Goal: Information Seeking & Learning: Compare options

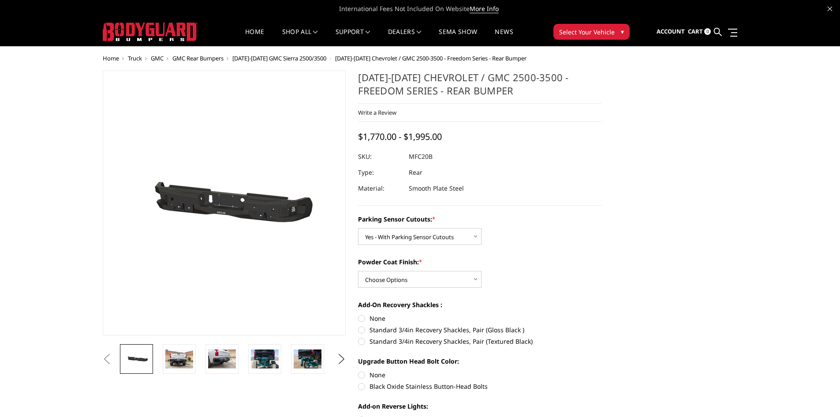
select select "2870"
click at [188, 365] on img at bounding box center [179, 358] width 28 height 19
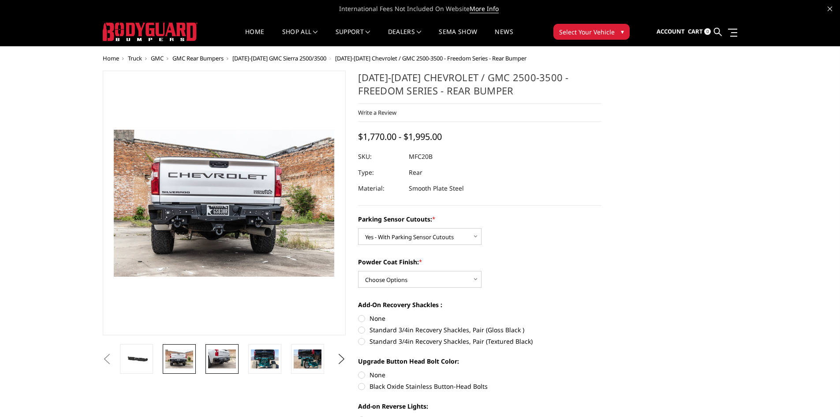
click at [217, 362] on img at bounding box center [222, 358] width 28 height 19
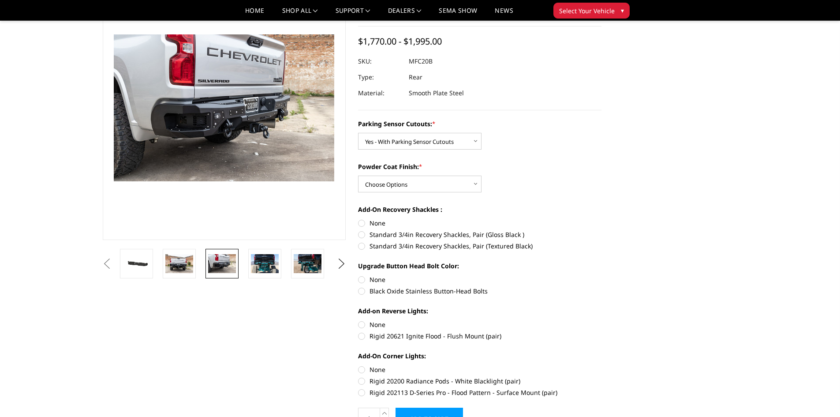
scroll to position [59, 0]
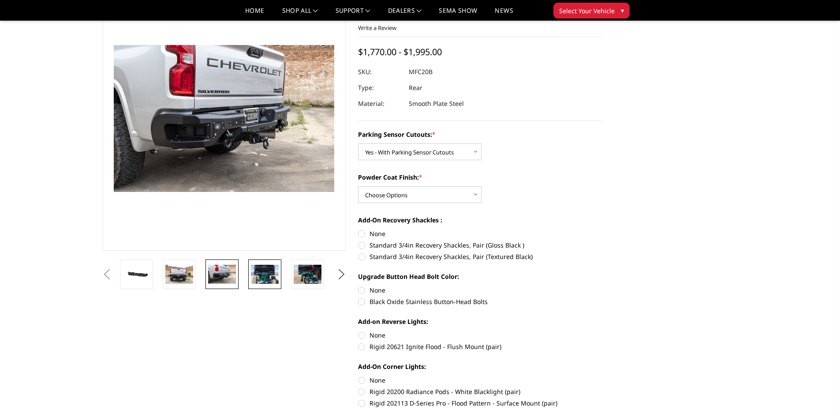
click at [267, 277] on img at bounding box center [265, 274] width 28 height 19
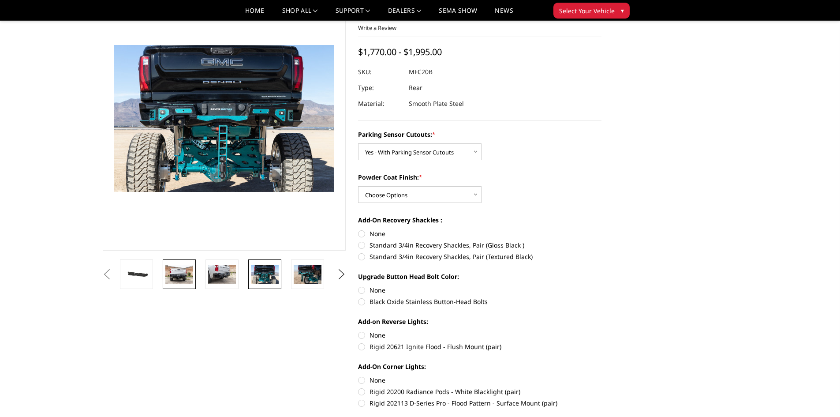
click at [185, 281] on img at bounding box center [179, 274] width 28 height 19
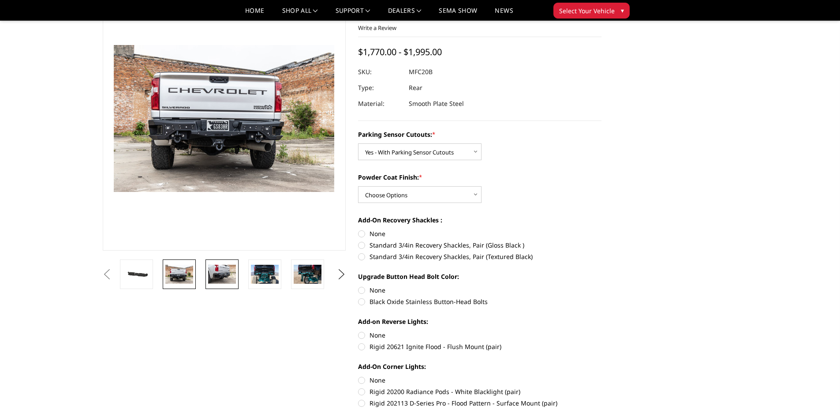
click at [215, 273] on img at bounding box center [222, 274] width 28 height 19
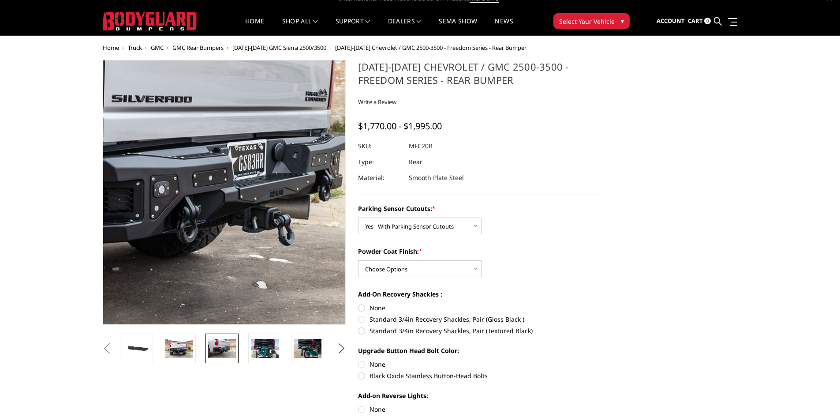
scroll to position [0, 0]
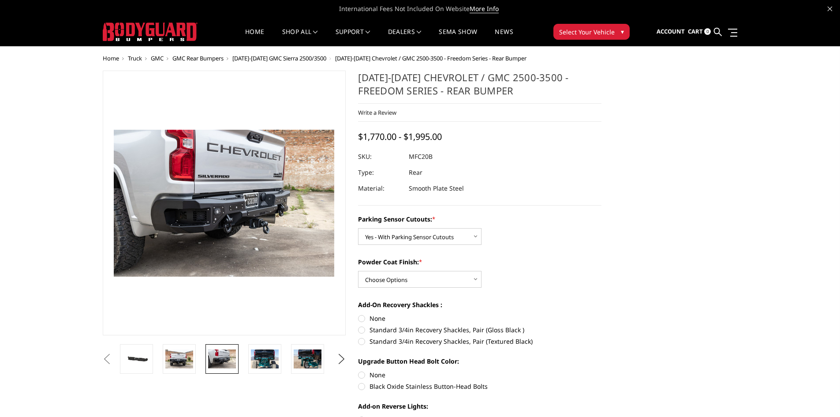
click at [156, 57] on span "GMC" at bounding box center [157, 58] width 13 height 8
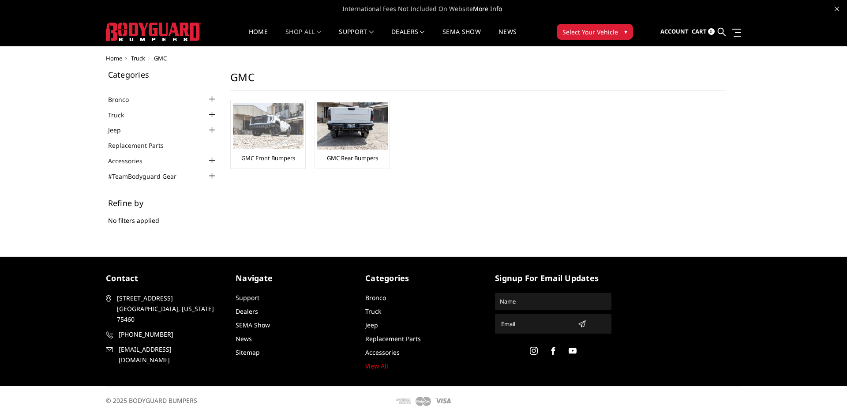
click at [284, 133] on img at bounding box center [268, 126] width 71 height 46
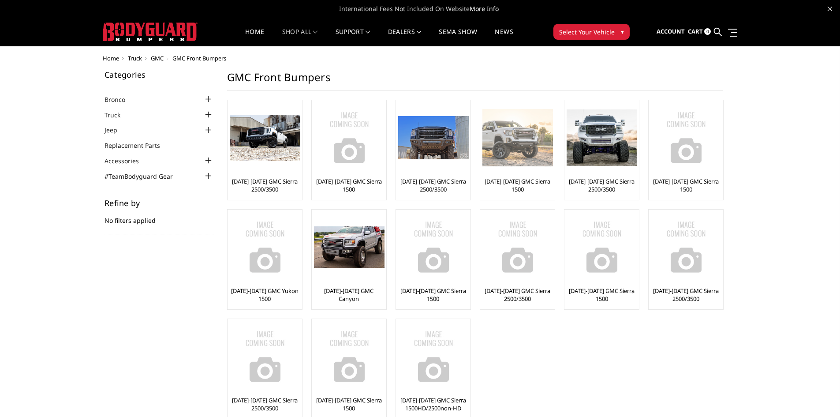
click at [524, 142] on img at bounding box center [518, 137] width 71 height 57
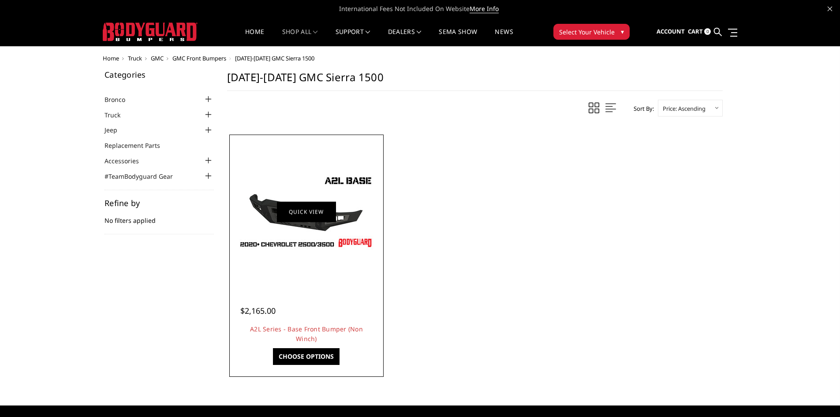
click at [318, 216] on link "Quick view" at bounding box center [306, 211] width 59 height 21
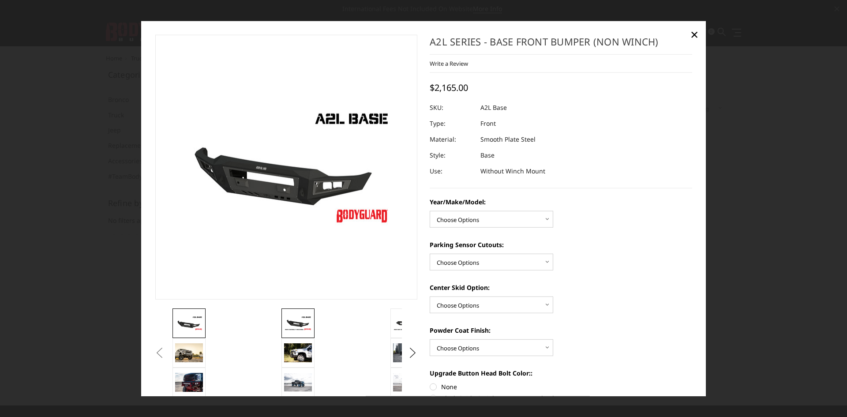
click at [289, 323] on img at bounding box center [298, 322] width 28 height 15
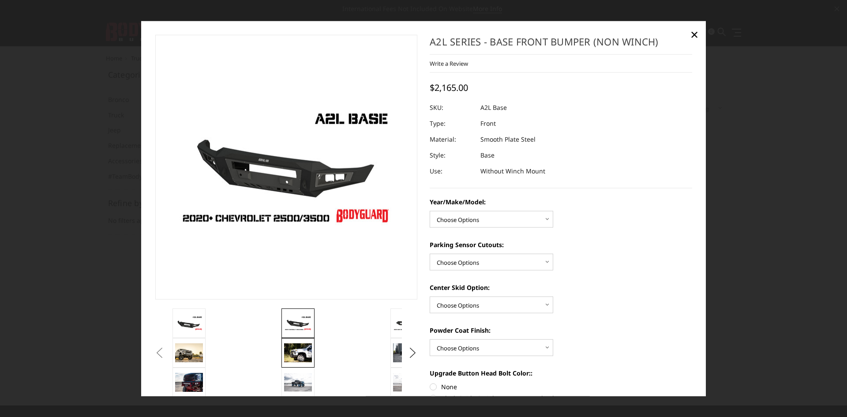
click at [297, 350] on img at bounding box center [298, 352] width 28 height 19
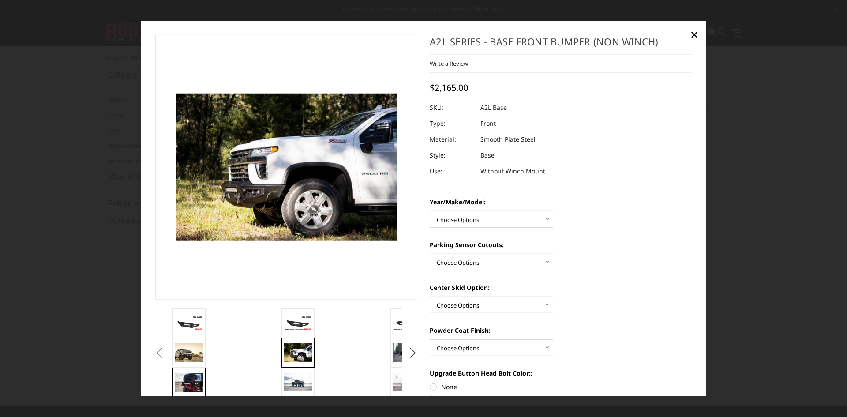
click at [187, 378] on img at bounding box center [189, 382] width 28 height 19
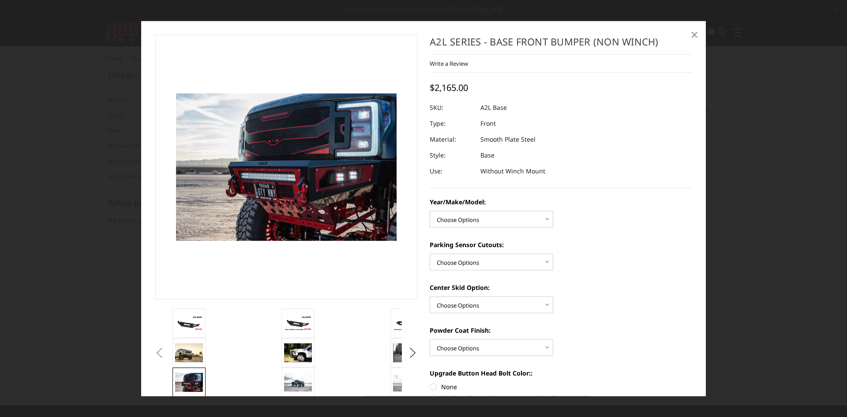
click at [693, 34] on span "×" at bounding box center [694, 34] width 8 height 19
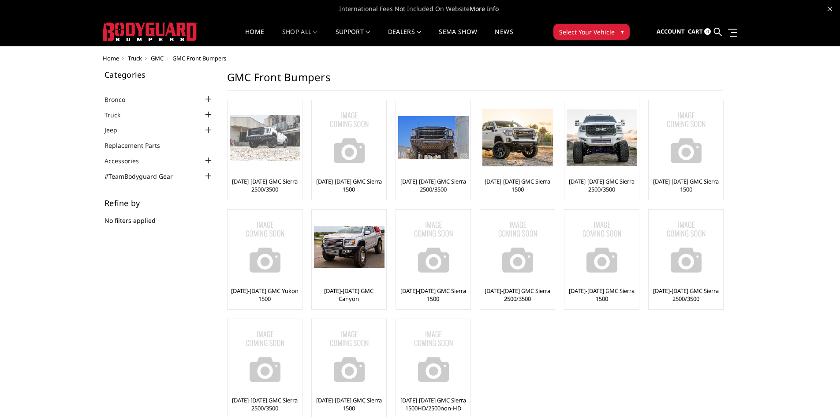
click at [276, 175] on div "[DATE]-[DATE] GMC Sierra 2500/3500" at bounding box center [265, 149] width 70 height 95
click at [274, 183] on link "[DATE]-[DATE] GMC Sierra 2500/3500" at bounding box center [265, 185] width 70 height 16
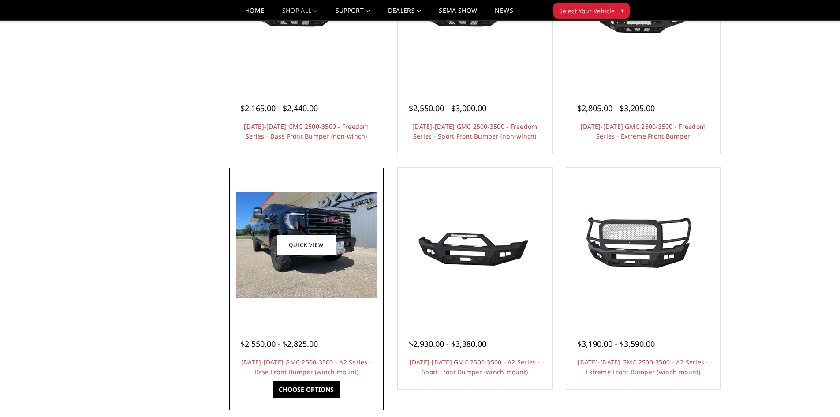
scroll to position [441, 0]
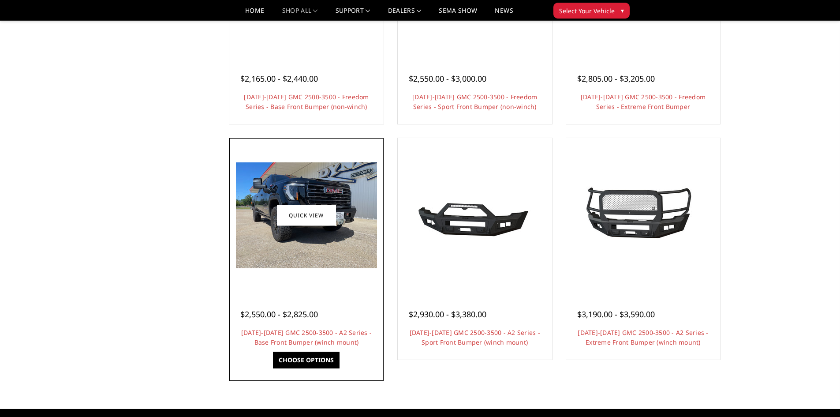
drag, startPoint x: 274, startPoint y: 308, endPoint x: 267, endPoint y: 312, distance: 7.3
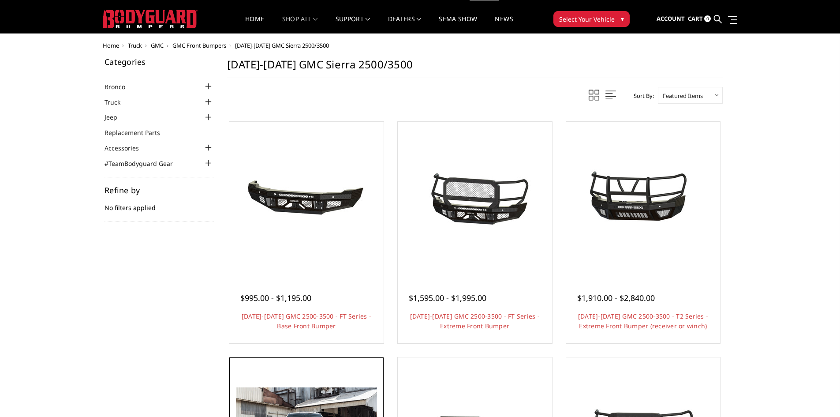
scroll to position [0, 0]
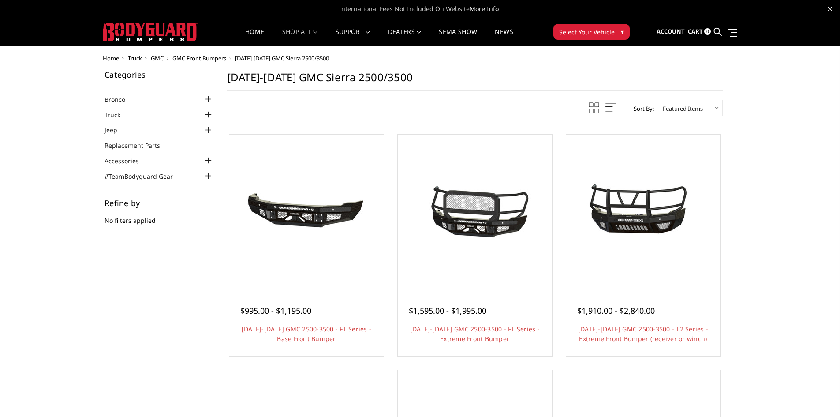
click at [157, 60] on span "GMC" at bounding box center [157, 58] width 13 height 8
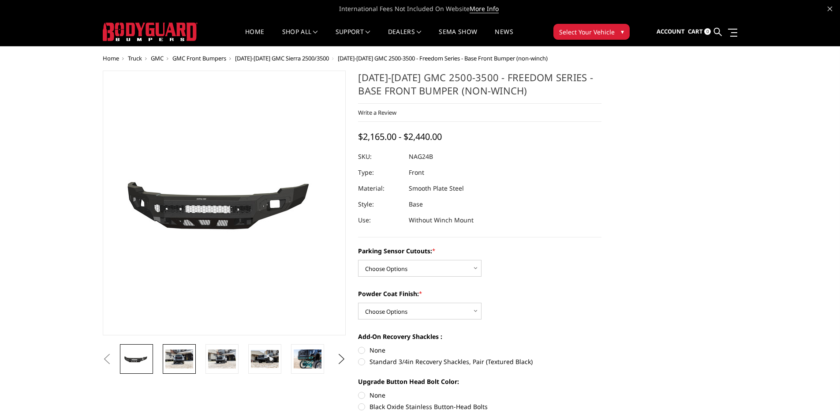
drag, startPoint x: 189, startPoint y: 365, endPoint x: 188, endPoint y: 360, distance: 5.3
click at [189, 364] on img at bounding box center [179, 358] width 28 height 19
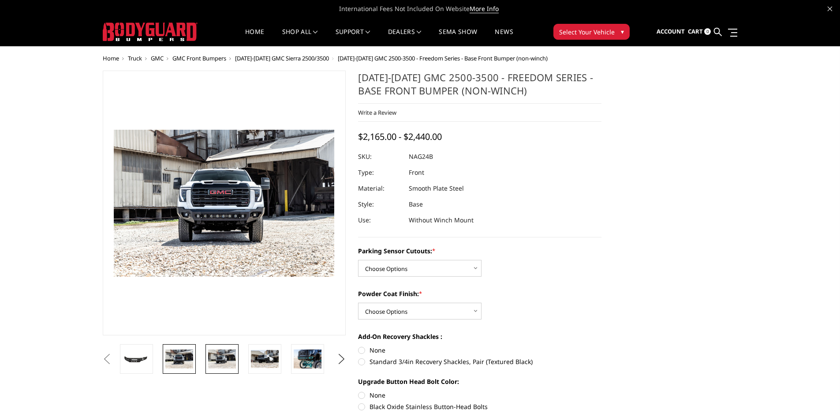
click at [230, 362] on img at bounding box center [222, 358] width 28 height 19
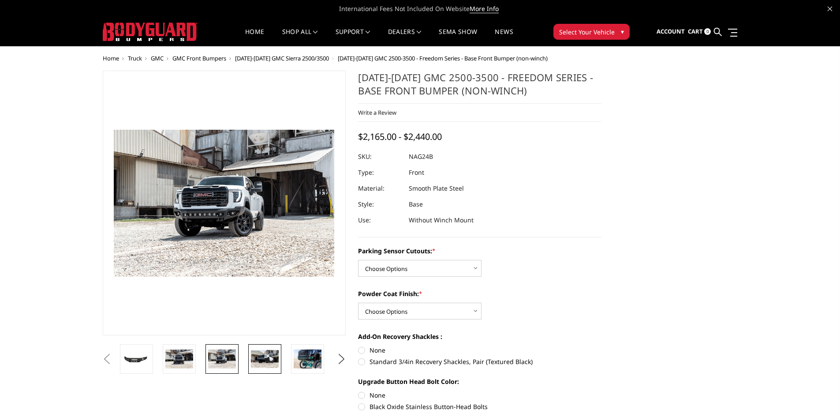
click at [274, 362] on img at bounding box center [265, 359] width 28 height 18
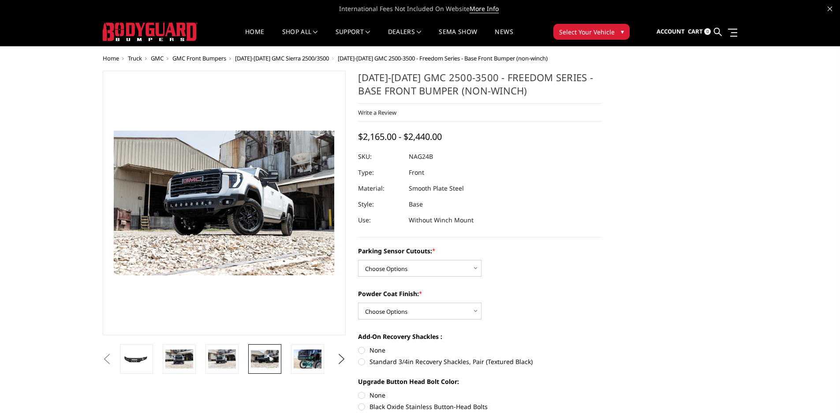
click at [225, 197] on img at bounding box center [224, 206] width 565 height 370
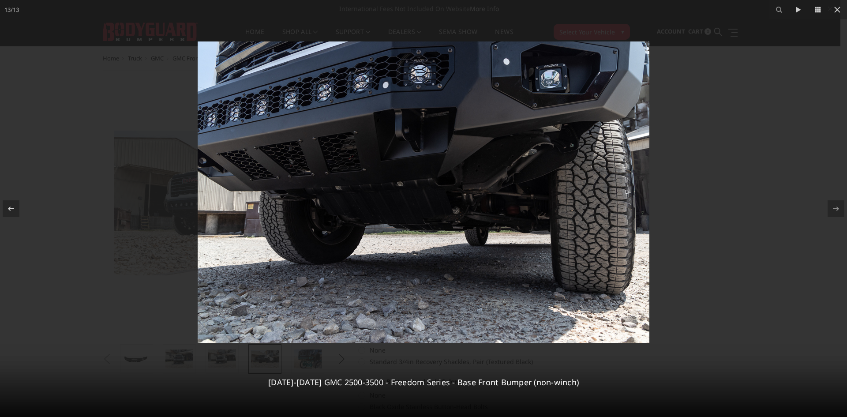
drag, startPoint x: 727, startPoint y: 183, endPoint x: 721, endPoint y: 185, distance: 7.1
click at [726, 185] on div at bounding box center [423, 208] width 847 height 417
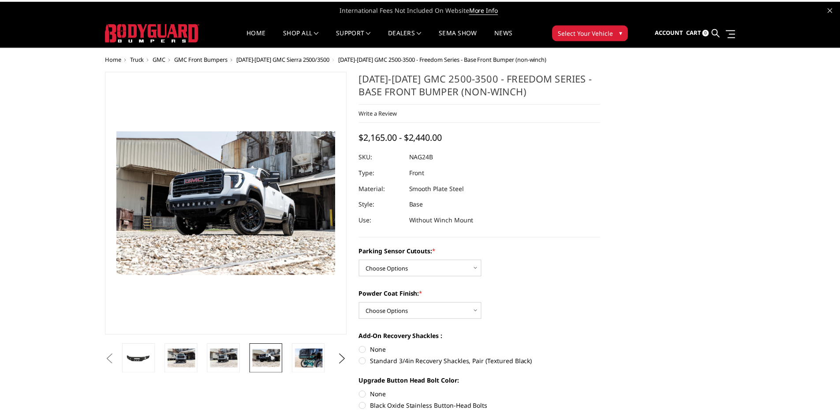
scroll to position [0, 344]
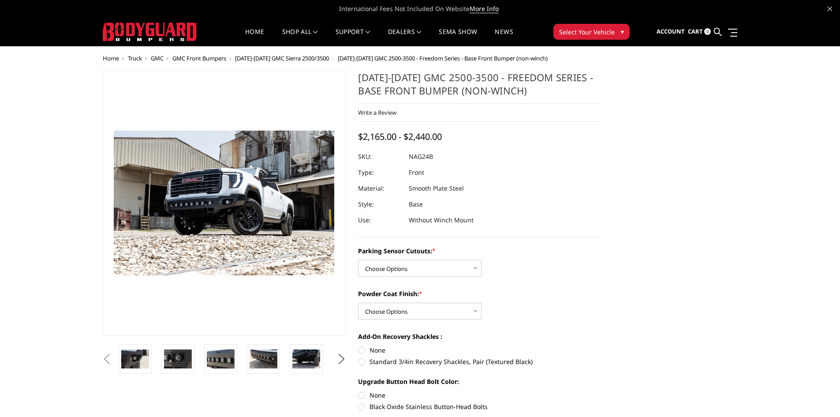
drag, startPoint x: 221, startPoint y: 59, endPoint x: 205, endPoint y: 37, distance: 27.4
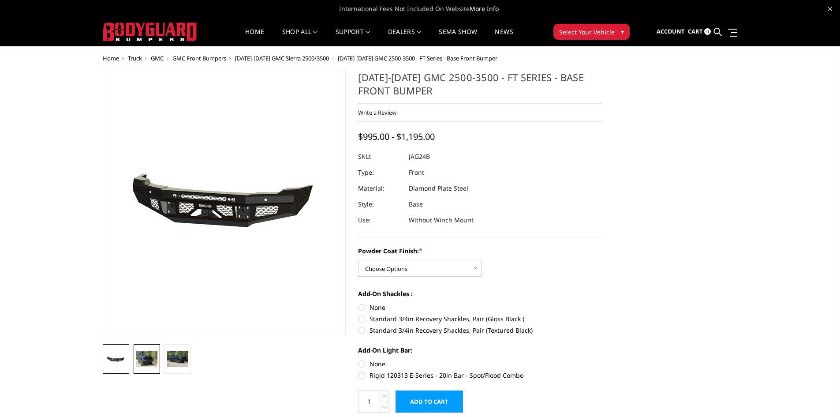
click at [148, 362] on img at bounding box center [146, 359] width 21 height 16
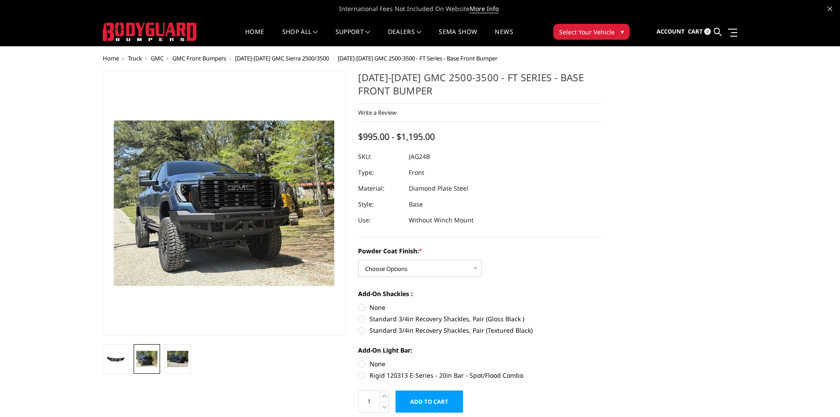
click at [264, 237] on img at bounding box center [172, 182] width 565 height 423
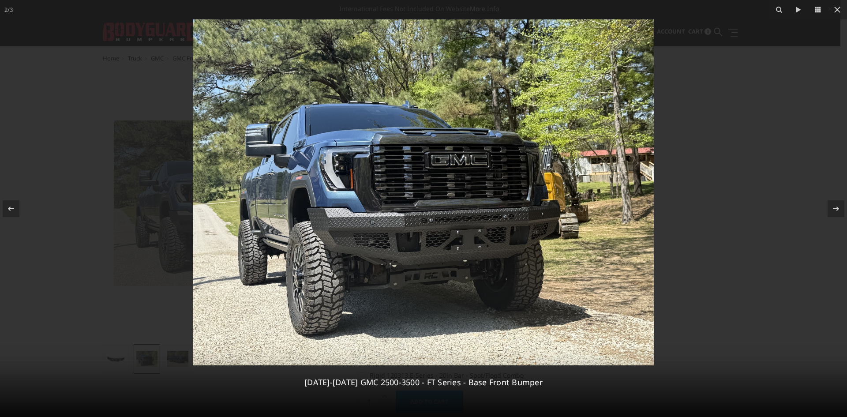
drag, startPoint x: 702, startPoint y: 177, endPoint x: 712, endPoint y: 164, distance: 16.6
click at [702, 176] on div at bounding box center [423, 208] width 847 height 417
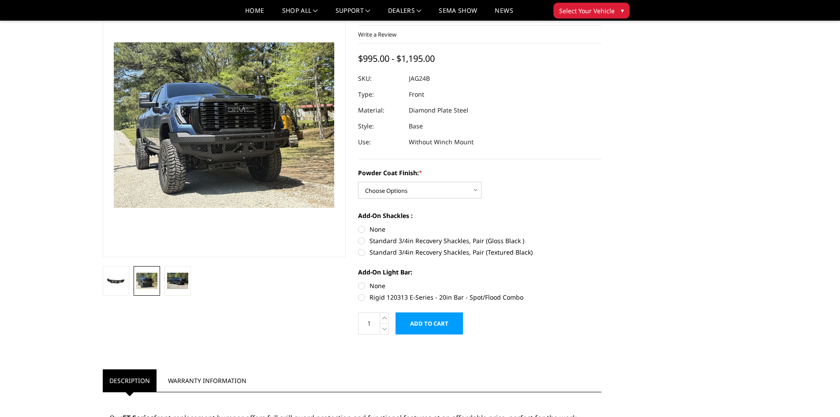
scroll to position [59, 0]
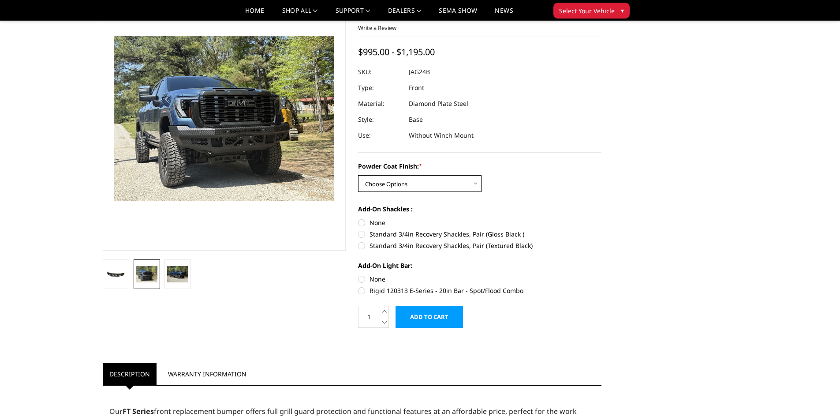
click at [426, 185] on select "Choose Options Bare Metal Gloss Black Powder Coat Textured Black Powder Coat" at bounding box center [420, 183] width 124 height 17
select select "3389"
click at [358, 175] on select "Choose Options Bare Metal Gloss Black Powder Coat Textured Black Powder Coat" at bounding box center [420, 183] width 124 height 17
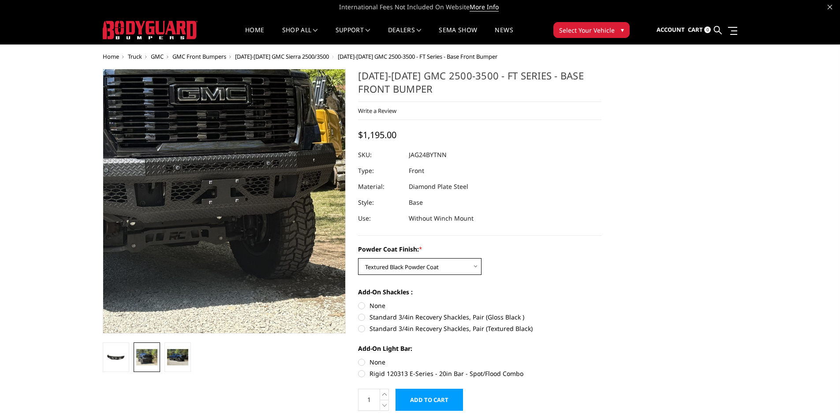
scroll to position [0, 0]
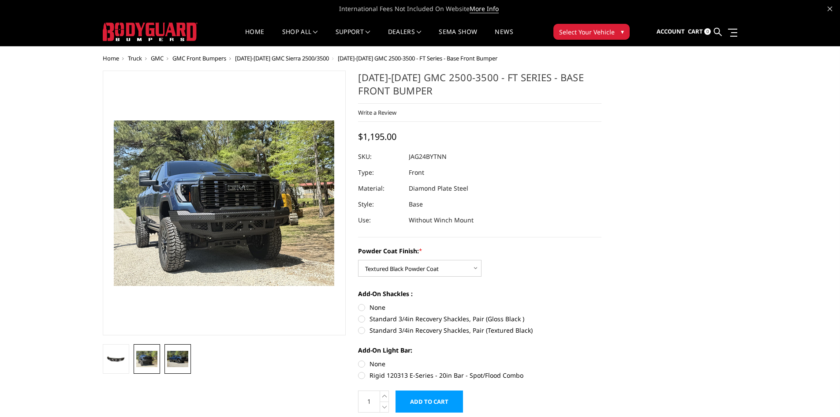
click at [173, 363] on img at bounding box center [177, 359] width 21 height 16
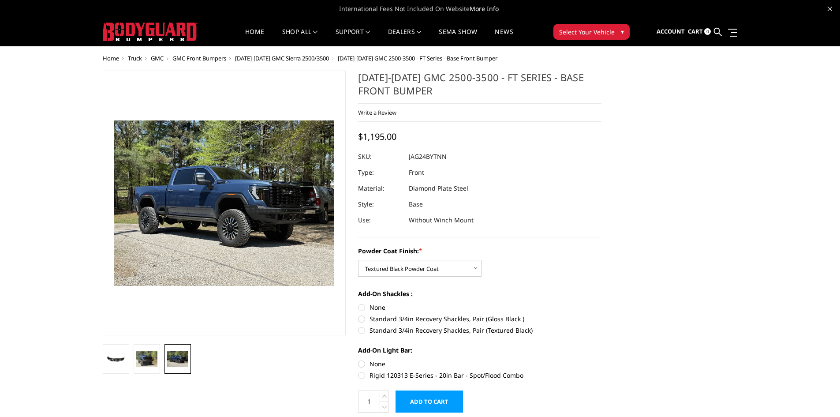
click at [277, 210] on img at bounding box center [161, 195] width 565 height 423
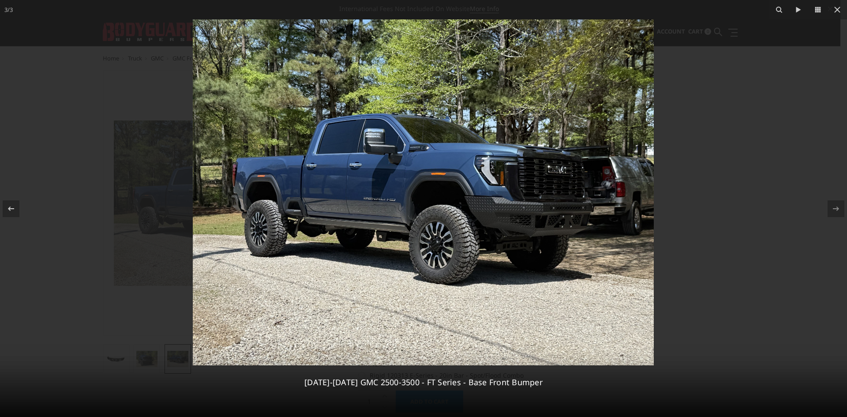
click at [722, 302] on div at bounding box center [423, 208] width 847 height 417
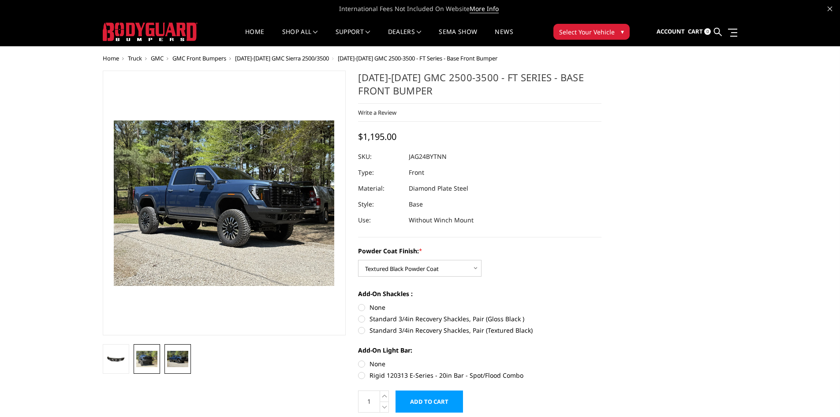
click at [146, 358] on img at bounding box center [146, 359] width 21 height 16
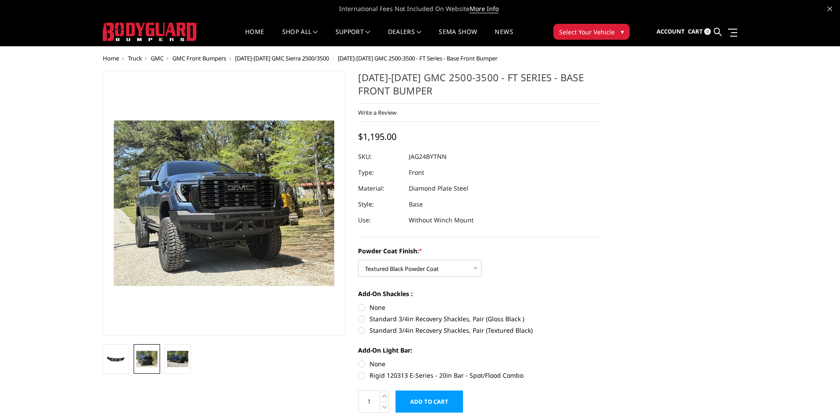
click at [309, 59] on span "[DATE]-[DATE] GMC Sierra 2500/3500" at bounding box center [282, 58] width 94 height 8
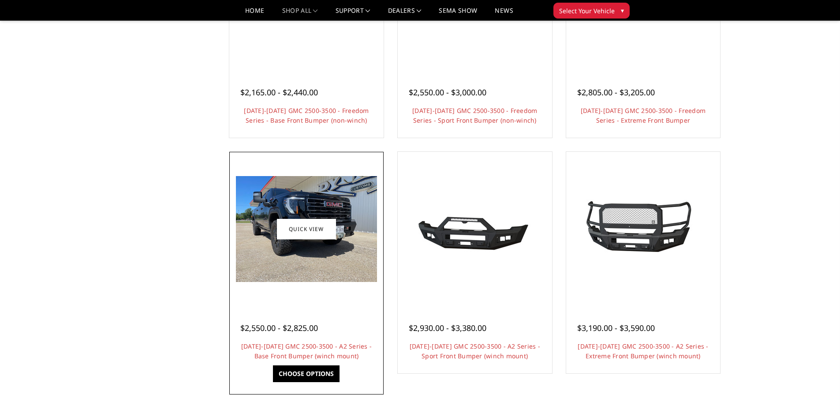
scroll to position [500, 0]
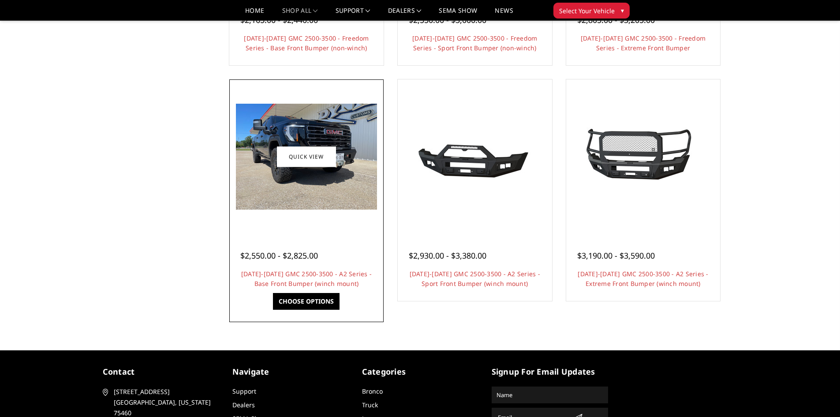
click at [346, 184] on img at bounding box center [306, 157] width 141 height 106
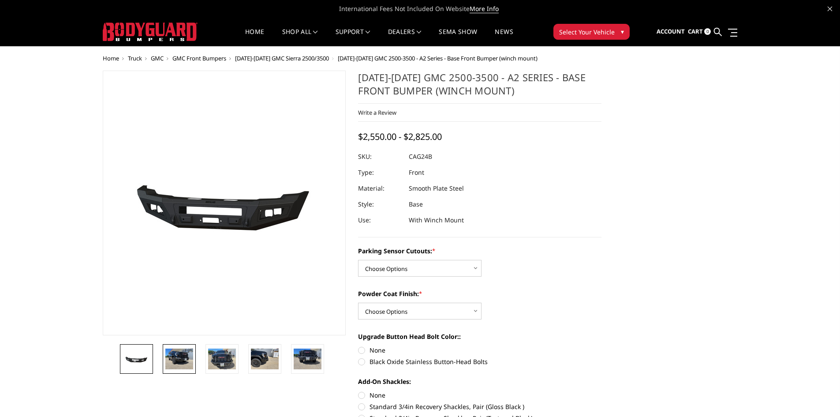
click at [176, 356] on img at bounding box center [179, 358] width 28 height 21
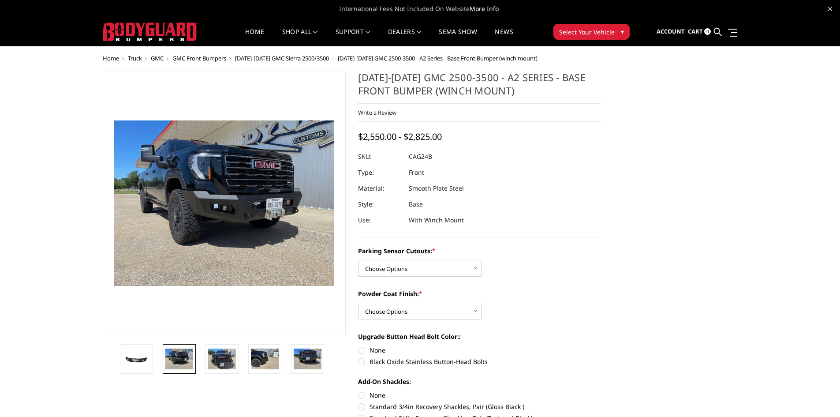
click at [257, 209] on img at bounding box center [188, 192] width 565 height 423
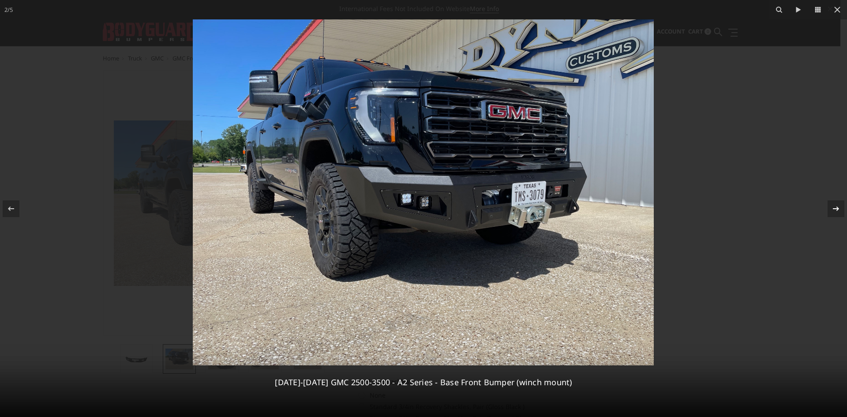
click at [832, 209] on icon at bounding box center [836, 208] width 11 height 11
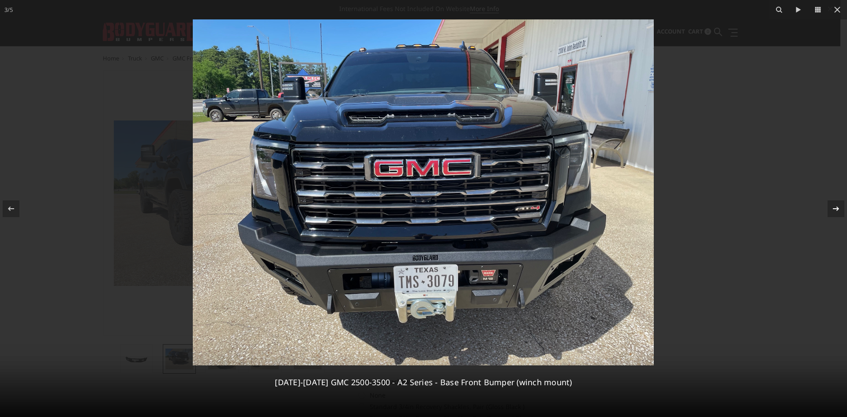
click at [832, 210] on icon at bounding box center [836, 208] width 11 height 11
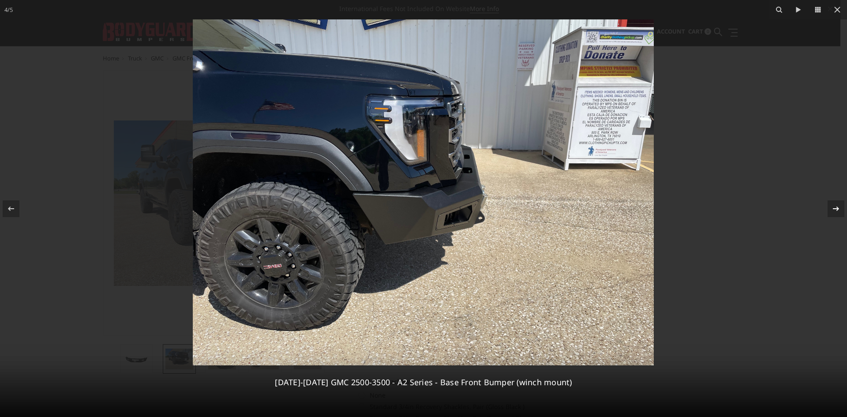
click at [834, 211] on icon at bounding box center [836, 208] width 11 height 11
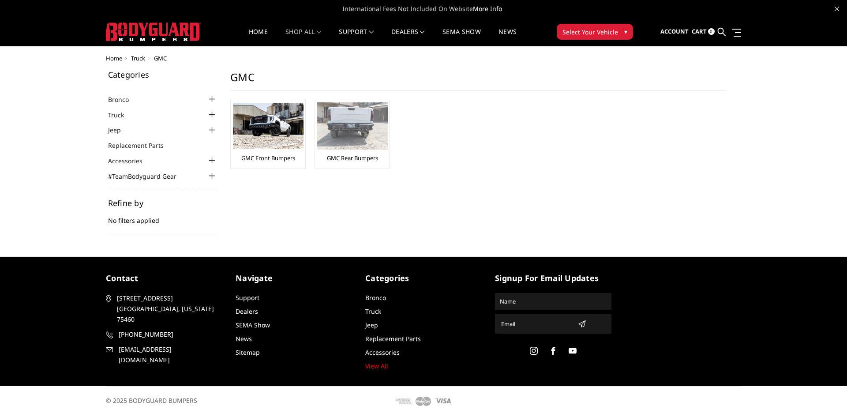
click at [348, 143] on img at bounding box center [352, 125] width 71 height 47
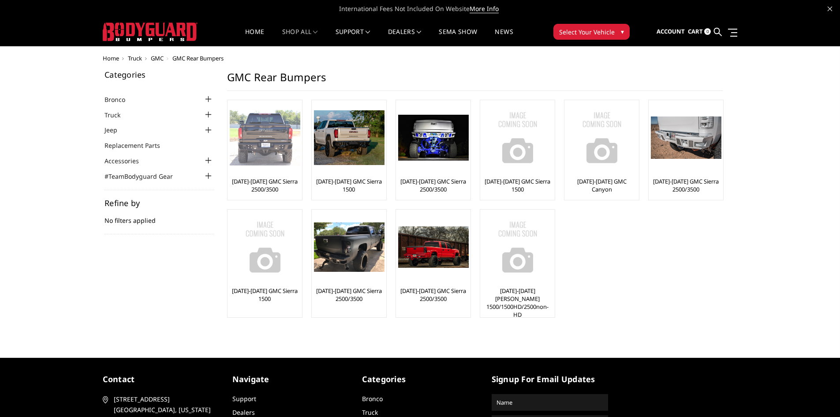
click at [283, 184] on link "[DATE]-[DATE] GMC Sierra 2500/3500" at bounding box center [265, 185] width 70 height 16
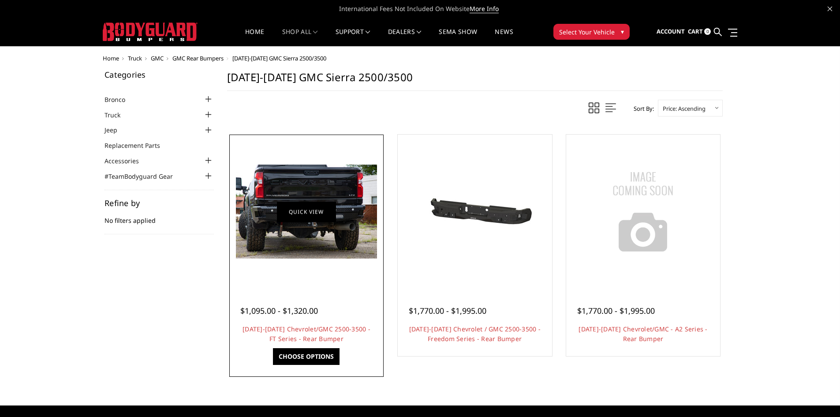
click at [289, 210] on link "Quick view" at bounding box center [306, 211] width 59 height 21
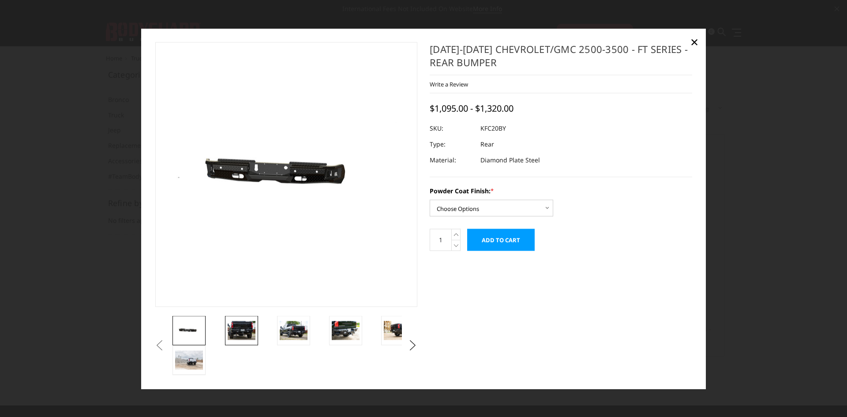
click at [248, 336] on img at bounding box center [242, 330] width 28 height 19
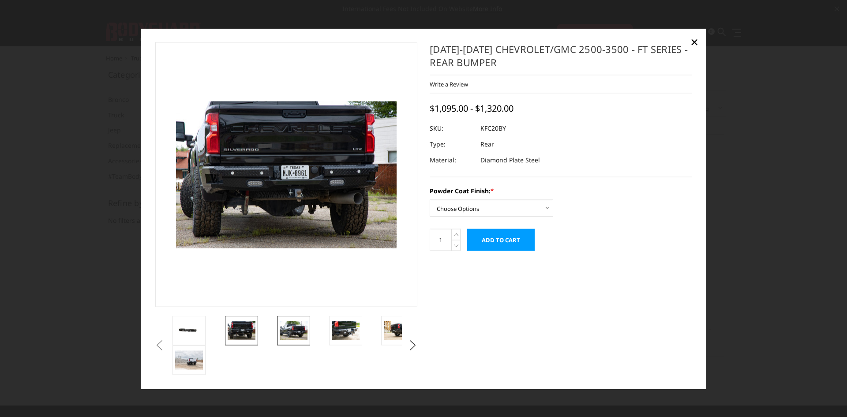
drag, startPoint x: 299, startPoint y: 335, endPoint x: 297, endPoint y: 326, distance: 9.0
click at [299, 335] on img at bounding box center [294, 330] width 28 height 19
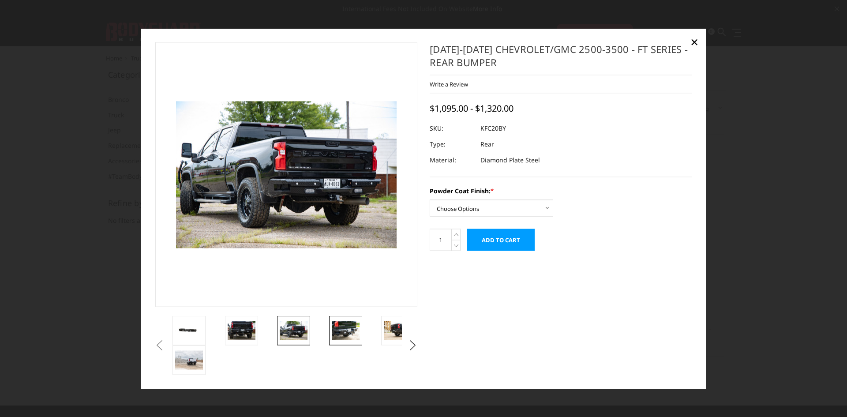
click at [336, 337] on img at bounding box center [346, 330] width 28 height 19
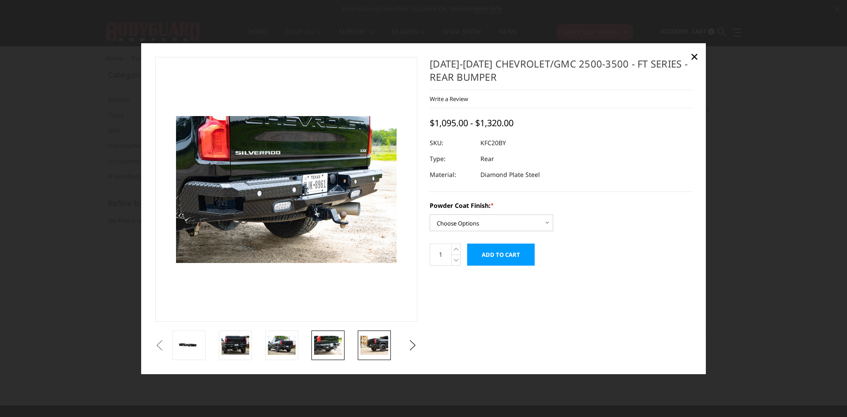
click at [377, 352] on img at bounding box center [374, 345] width 28 height 19
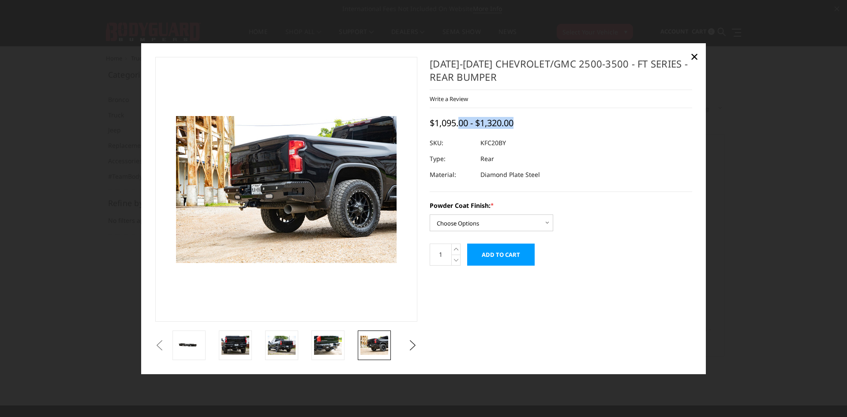
drag, startPoint x: 465, startPoint y: 126, endPoint x: 521, endPoint y: 127, distance: 56.0
click at [518, 127] on div "$1,095.00 - $1,320.00" at bounding box center [474, 122] width 88 height 11
drag, startPoint x: 526, startPoint y: 135, endPoint x: 530, endPoint y: 116, distance: 19.4
click at [526, 134] on div "2020-2025 Chevrolet/GMC 2500-3500 - FT Series - Rear Bumper Write a Review Writ…" at bounding box center [561, 124] width 262 height 135
click at [704, 56] on div "Previous Next ×" at bounding box center [423, 208] width 565 height 331
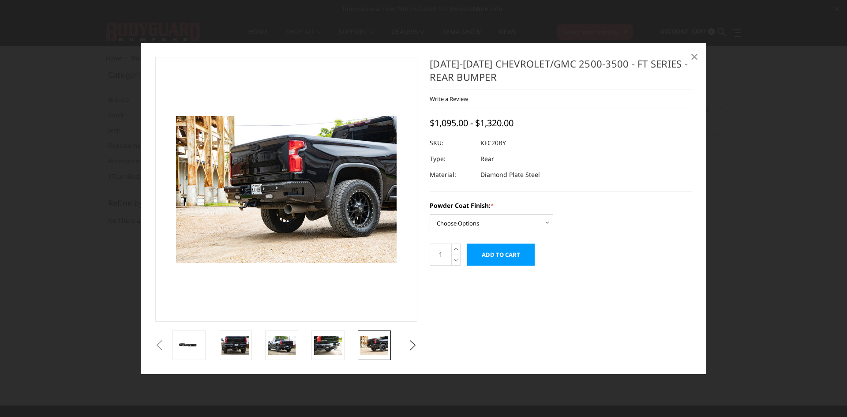
click at [694, 59] on span "×" at bounding box center [694, 56] width 8 height 19
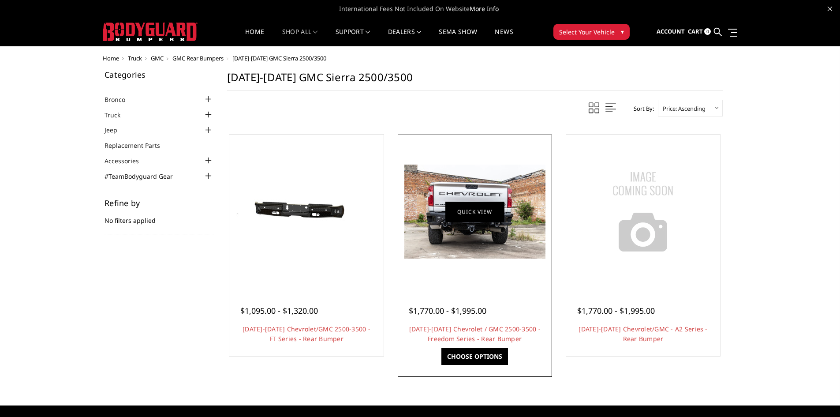
click at [487, 213] on link "Quick view" at bounding box center [475, 211] width 59 height 21
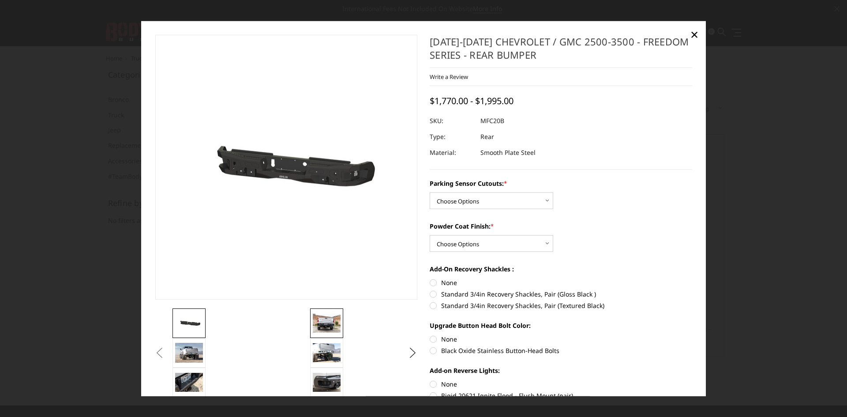
click at [340, 321] on img at bounding box center [327, 323] width 28 height 19
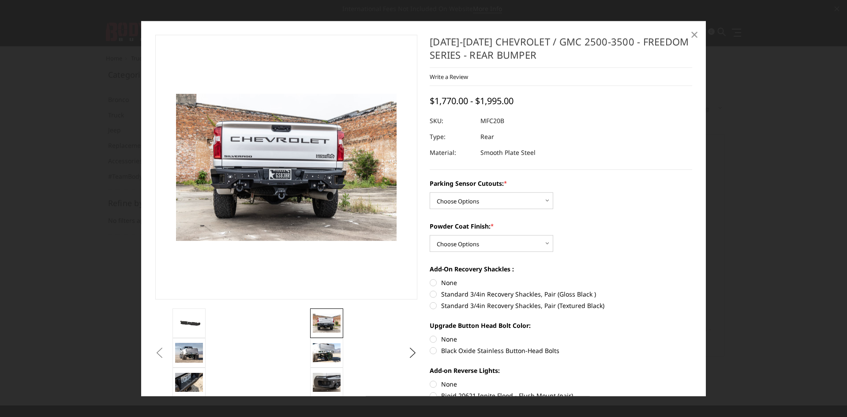
click at [694, 36] on span "×" at bounding box center [694, 34] width 8 height 19
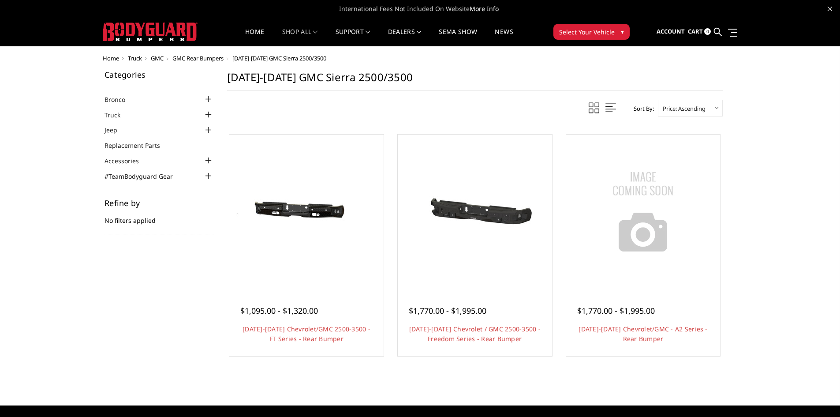
click at [318, 216] on link "Quick view" at bounding box center [306, 226] width 59 height 21
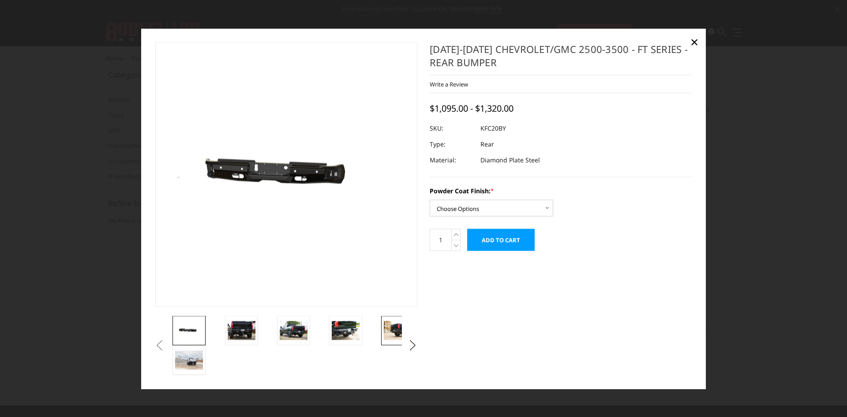
click at [387, 341] on link at bounding box center [397, 331] width 33 height 30
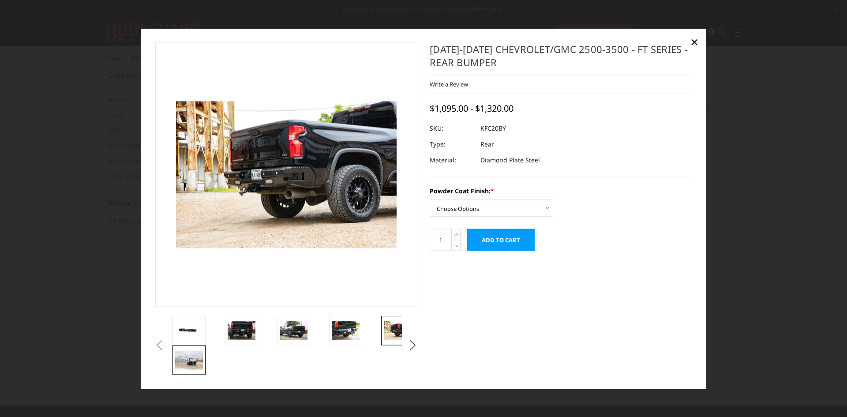
click at [196, 367] on img at bounding box center [189, 360] width 28 height 19
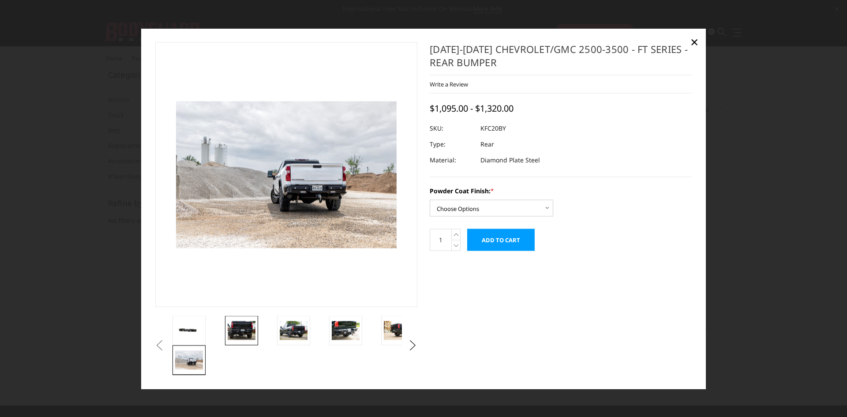
click at [242, 327] on img at bounding box center [242, 330] width 28 height 19
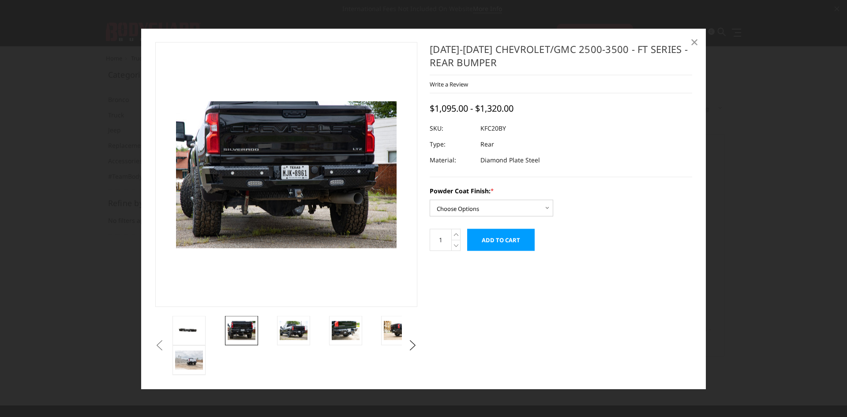
click at [700, 41] on link "×" at bounding box center [694, 42] width 14 height 14
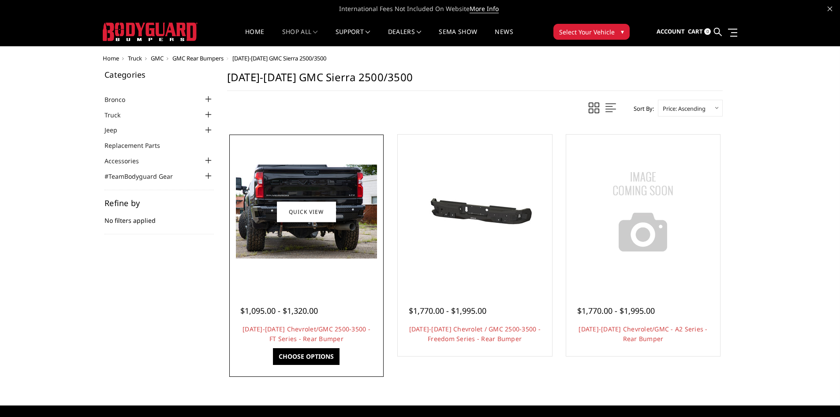
click at [313, 323] on div "$1,095.00 - $1,320.00 2020-2025 Chevrolet/GMC 2500-3500 - FT Series - Rear Bump…" at bounding box center [307, 320] width 150 height 67
click at [314, 327] on link "2020-2025 Chevrolet/GMC 2500-3500 - FT Series - Rear Bumper" at bounding box center [307, 334] width 128 height 18
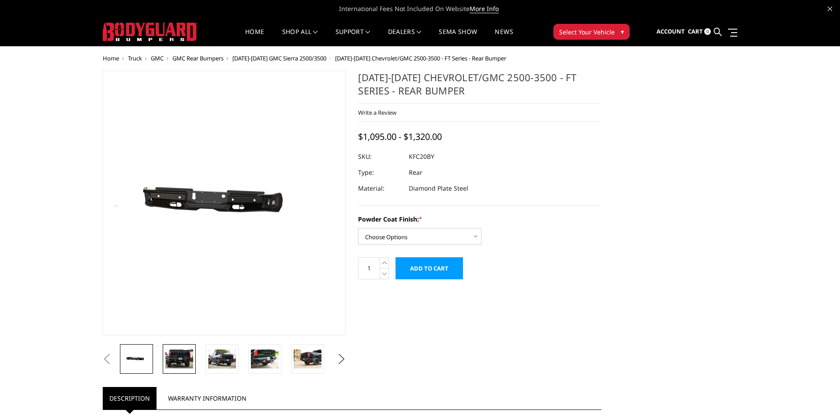
click at [187, 366] on img at bounding box center [179, 358] width 28 height 19
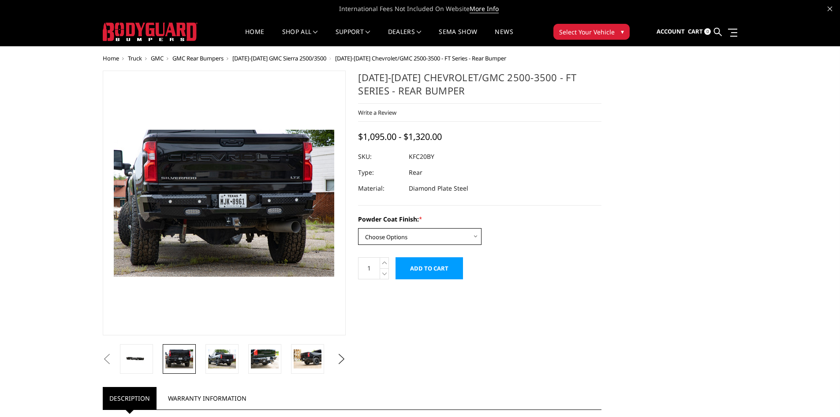
click at [453, 229] on select "Choose Options Bare Metal Gloss Black Powder Coat Textured Black Powder Coat" at bounding box center [420, 236] width 124 height 17
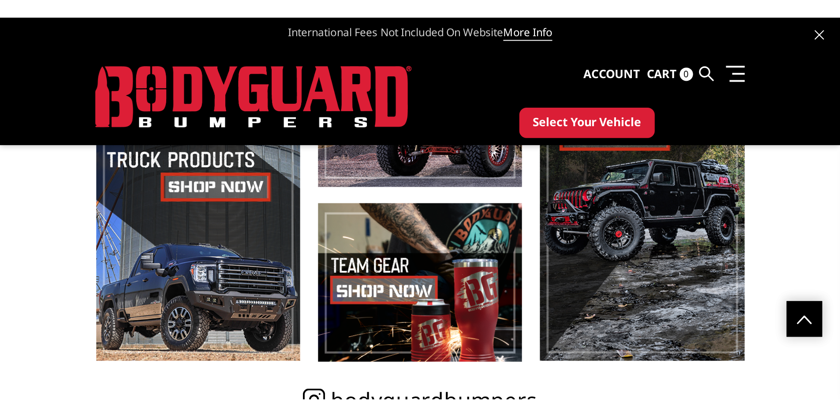
scroll to position [616, 0]
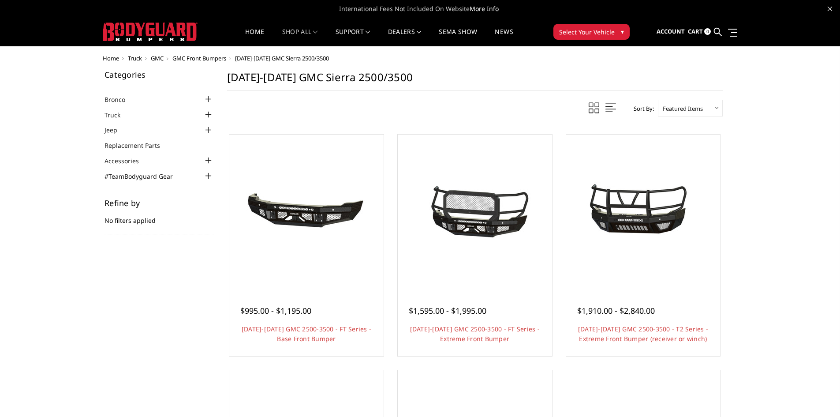
click at [222, 59] on span "GMC Front Bumpers" at bounding box center [199, 58] width 54 height 8
